Goal: Find specific page/section: Find specific page/section

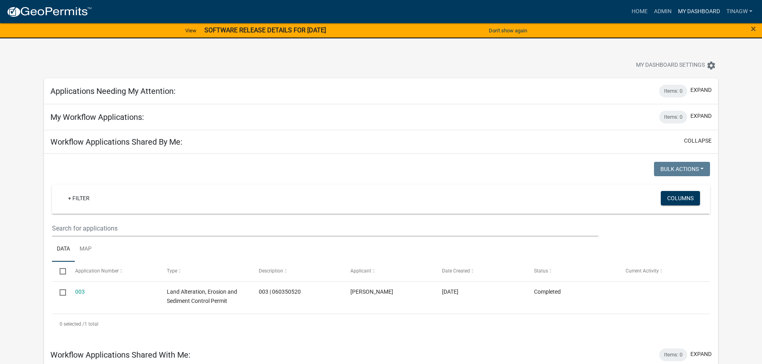
click at [684, 7] on link "My Dashboard" at bounding box center [698, 11] width 48 height 15
click at [660, 13] on link "Admin" at bounding box center [662, 11] width 24 height 15
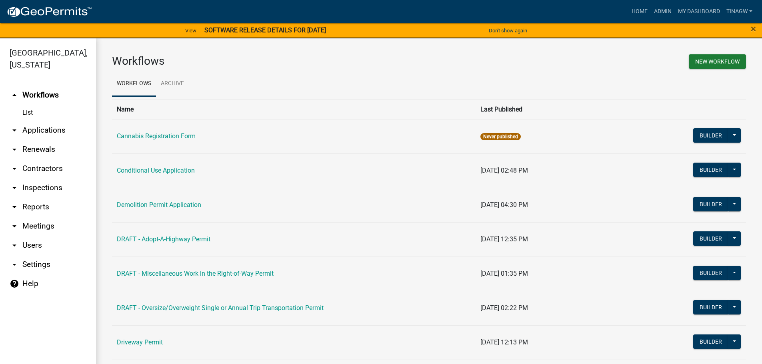
click at [21, 131] on link "arrow_drop_down Applications" at bounding box center [48, 130] width 96 height 19
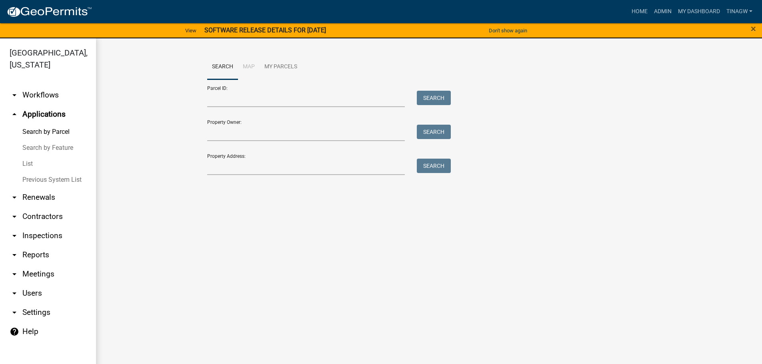
click at [32, 164] on link "List" at bounding box center [48, 164] width 96 height 16
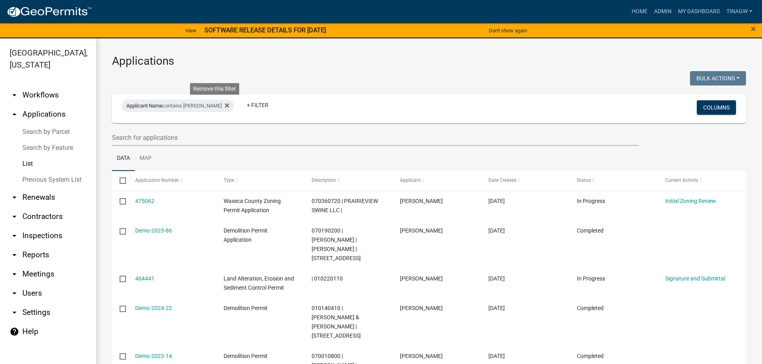
click at [225, 104] on icon at bounding box center [227, 106] width 4 height 4
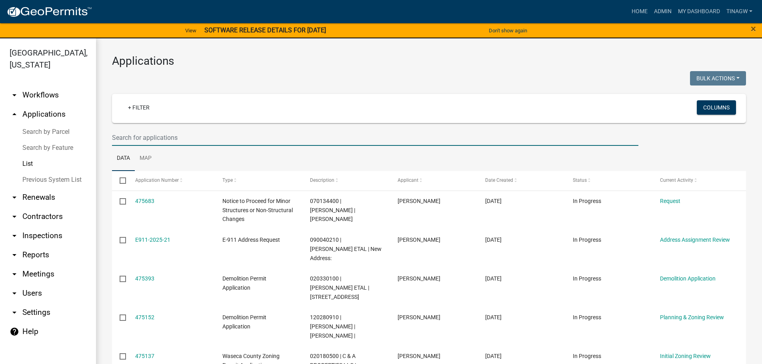
click at [147, 137] on input "text" at bounding box center [375, 138] width 526 height 16
paste input "KATZUNG"
type input "KATZUNG"
click at [142, 103] on link "+ Filter" at bounding box center [139, 107] width 34 height 14
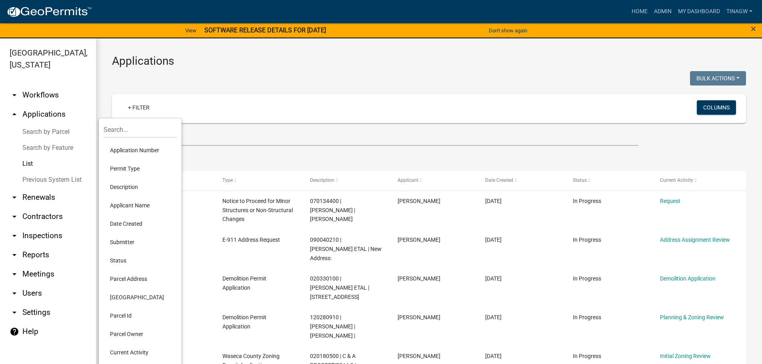
click at [132, 168] on li "Permit Type" at bounding box center [140, 169] width 73 height 18
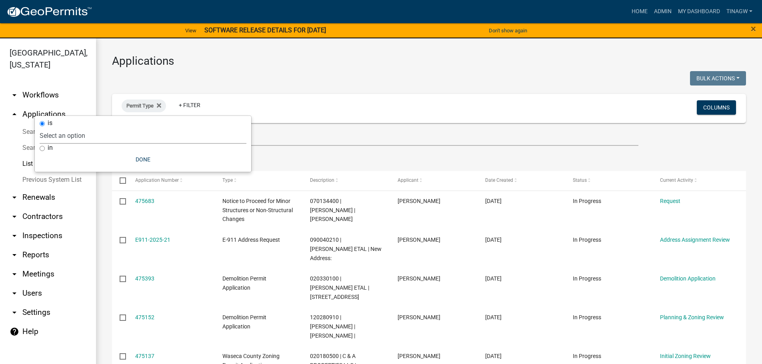
click at [68, 134] on select "Select an option Cannabis Registration Form Conditional Use Application Demolit…" at bounding box center [143, 136] width 207 height 16
select select "7510a089-77bf-497a-b400-388bd77c34f5"
click at [92, 128] on select "Select an option Cannabis Registration Form Conditional Use Application Demolit…" at bounding box center [143, 136] width 207 height 16
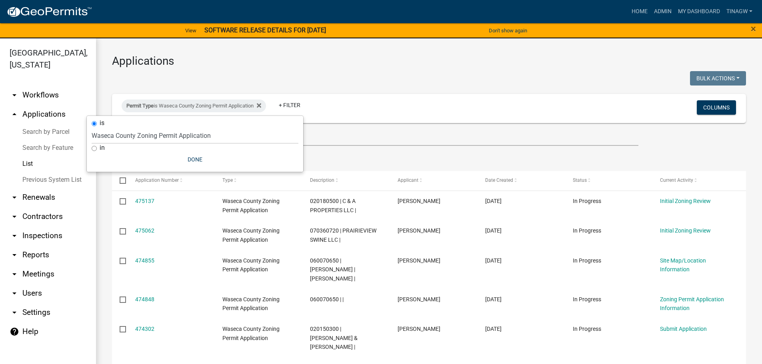
click at [383, 154] on ul "Data Map" at bounding box center [429, 158] width 634 height 25
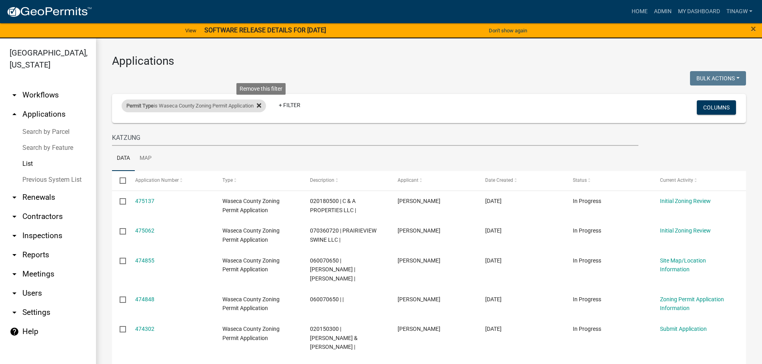
click at [261, 107] on icon at bounding box center [259, 106] width 4 height 4
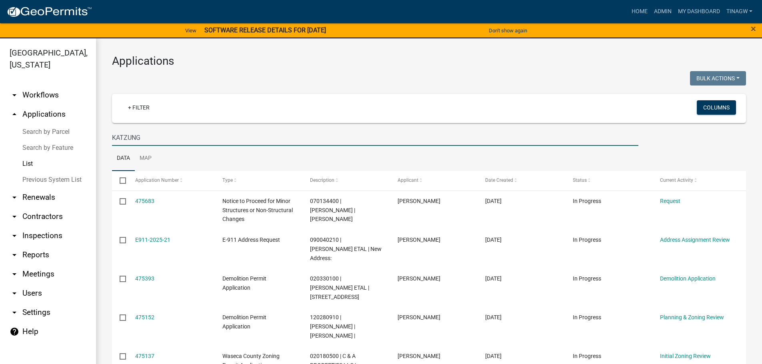
click at [146, 141] on input "KATZUNG" at bounding box center [375, 138] width 526 height 16
type input "K"
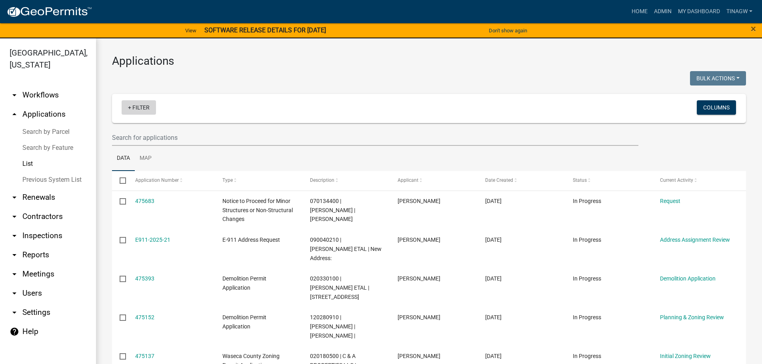
click at [137, 104] on link "+ Filter" at bounding box center [139, 107] width 34 height 14
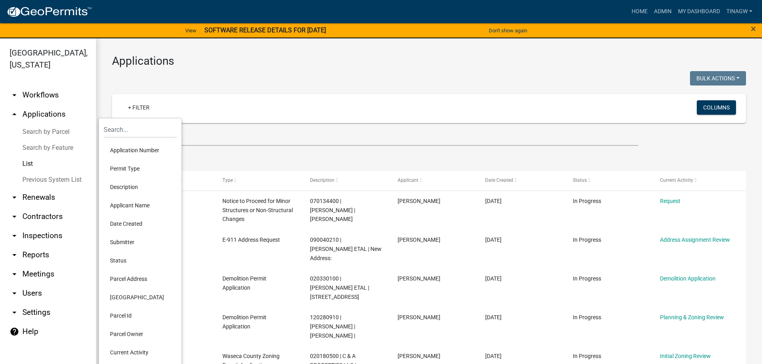
click at [130, 315] on li "Parcel Id" at bounding box center [140, 316] width 73 height 18
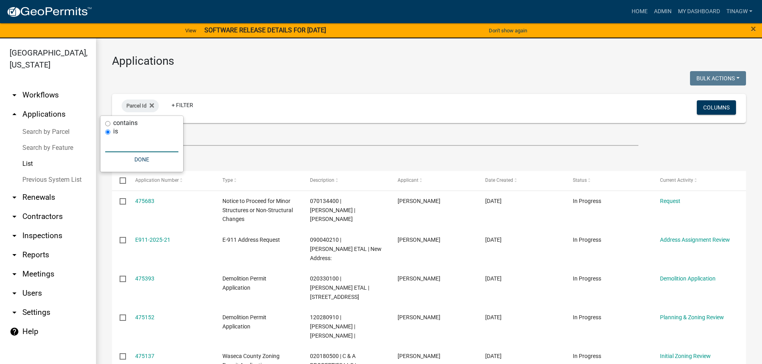
click at [133, 148] on input "text" at bounding box center [141, 144] width 73 height 16
paste input "010031050"
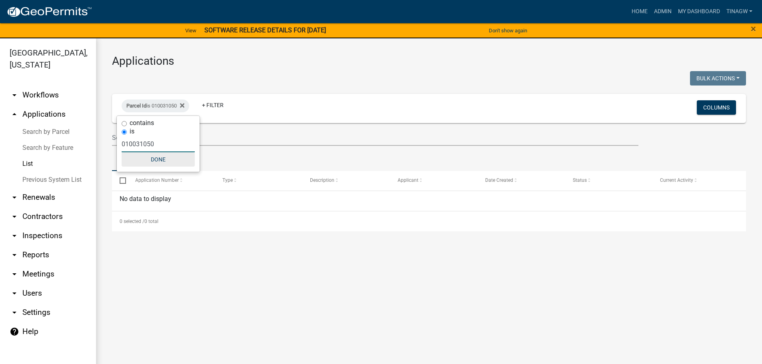
type input "010031050"
click at [156, 159] on button "Done" at bounding box center [158, 159] width 73 height 14
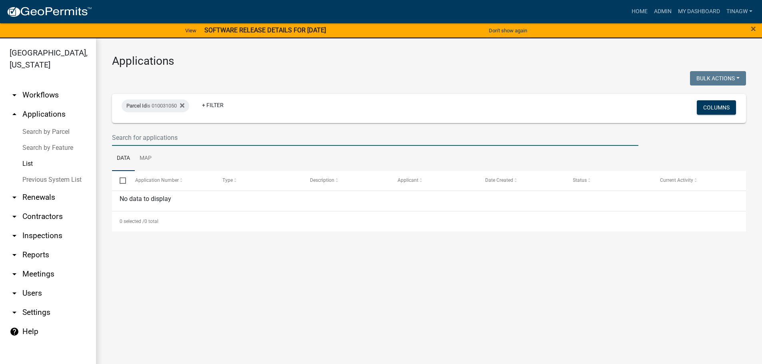
click at [177, 138] on input "text" at bounding box center [375, 138] width 526 height 16
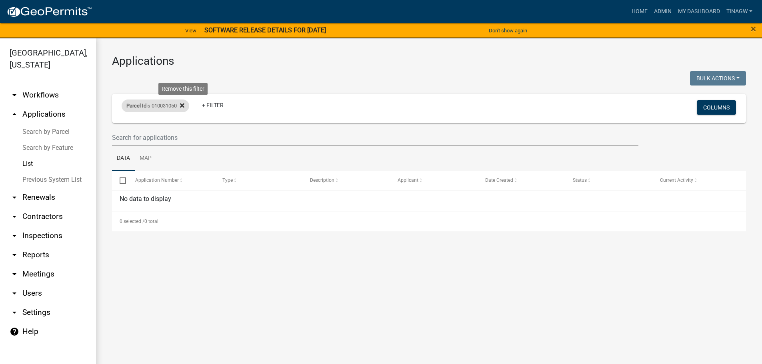
click at [184, 106] on icon at bounding box center [182, 106] width 4 height 4
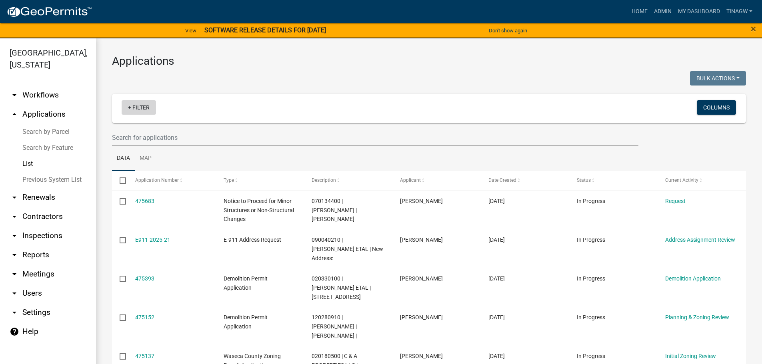
click at [143, 109] on link "+ Filter" at bounding box center [139, 107] width 34 height 14
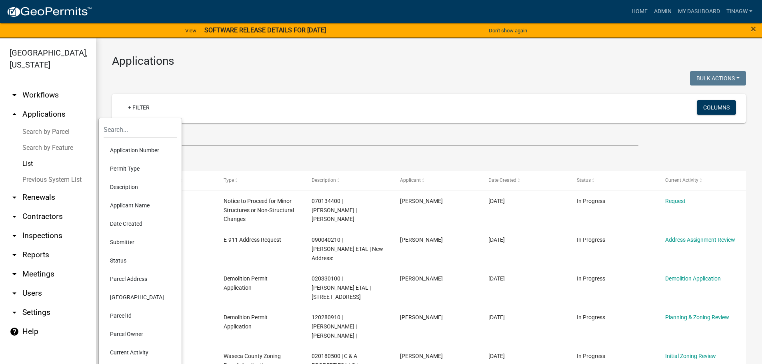
click at [123, 316] on li "Parcel Id" at bounding box center [140, 316] width 73 height 18
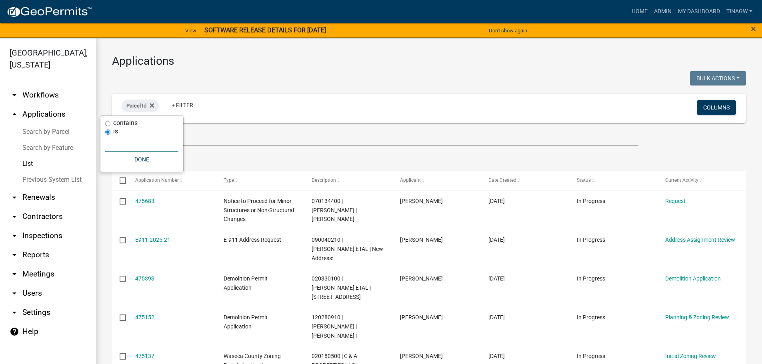
click at [136, 144] on input "text" at bounding box center [141, 144] width 73 height 16
paste input "020200600"
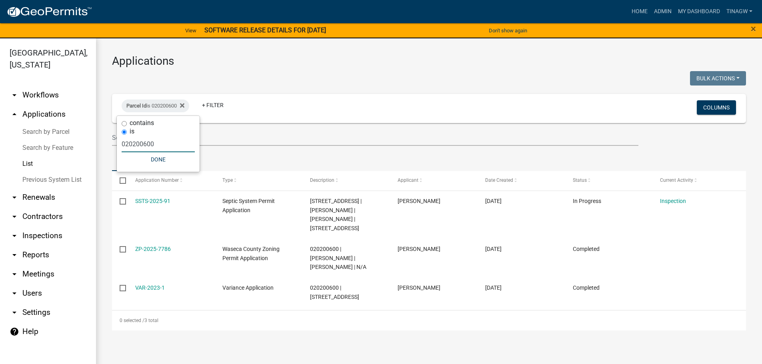
type input "020200600"
click at [241, 136] on input "text" at bounding box center [375, 138] width 526 height 16
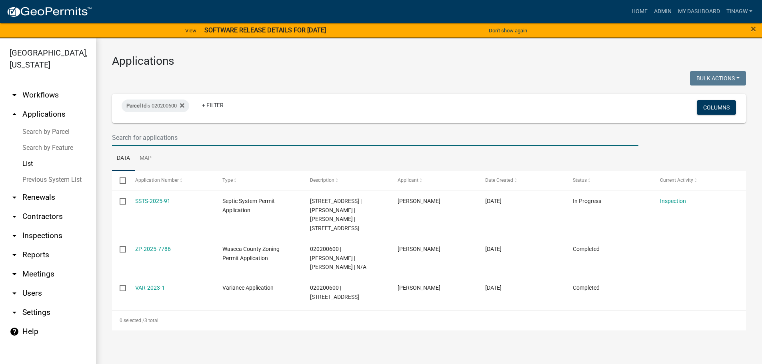
click at [344, 159] on ul "Data Map" at bounding box center [429, 158] width 634 height 25
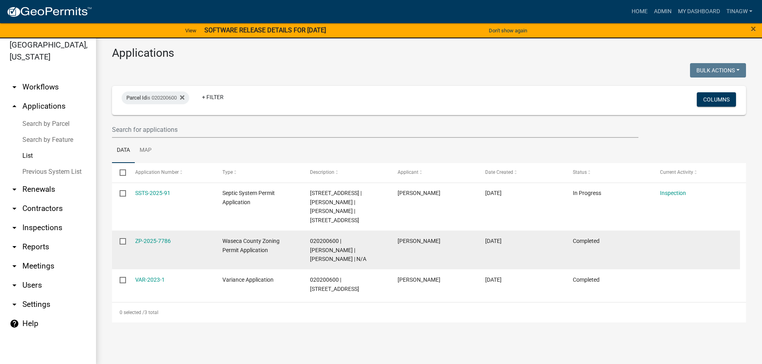
scroll to position [10, 0]
